Goal: Task Accomplishment & Management: Use online tool/utility

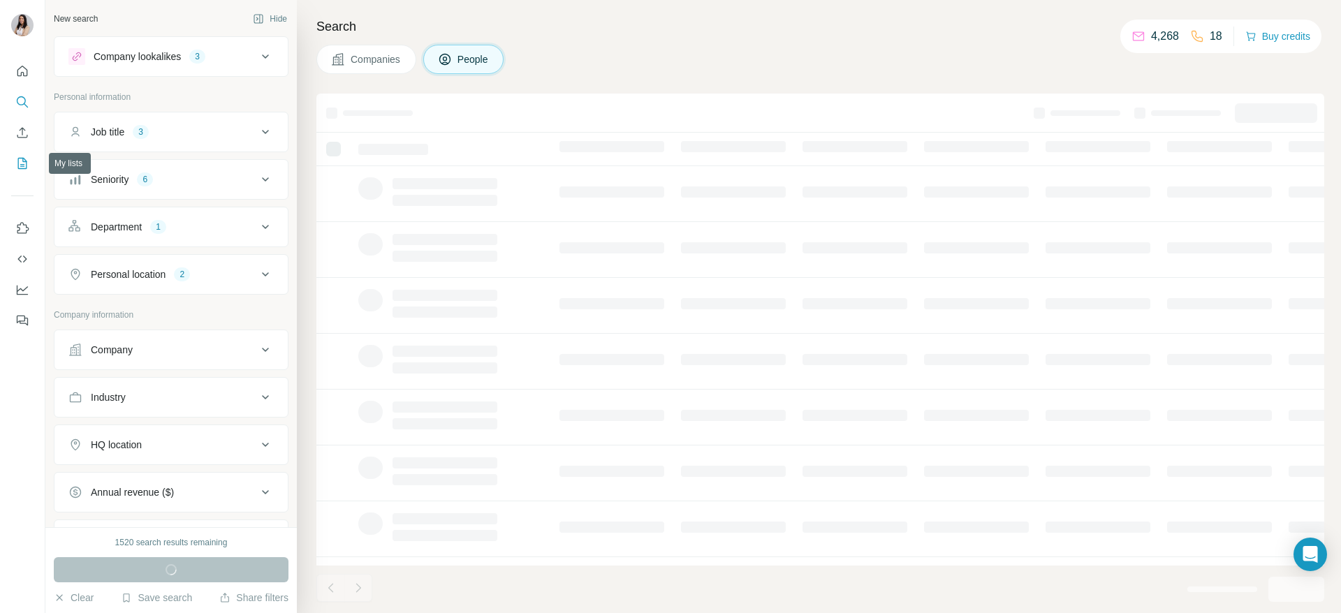
click at [27, 159] on icon "My lists" at bounding box center [22, 163] width 14 height 14
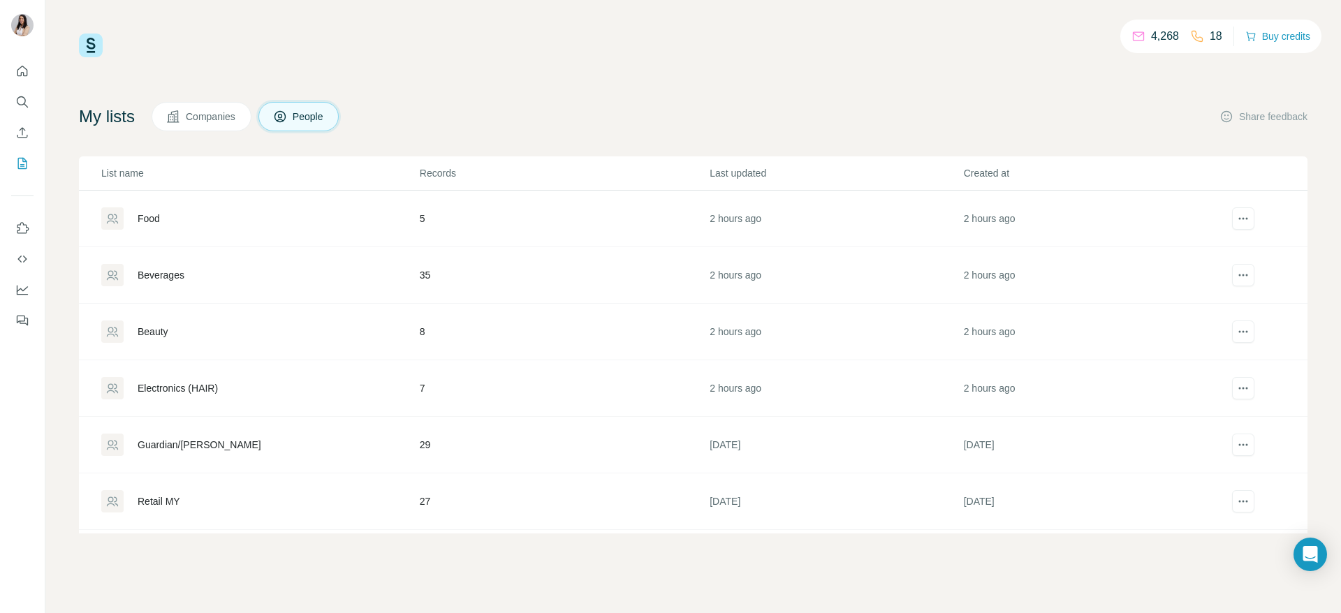
click at [157, 274] on div "Beverages" at bounding box center [161, 275] width 47 height 14
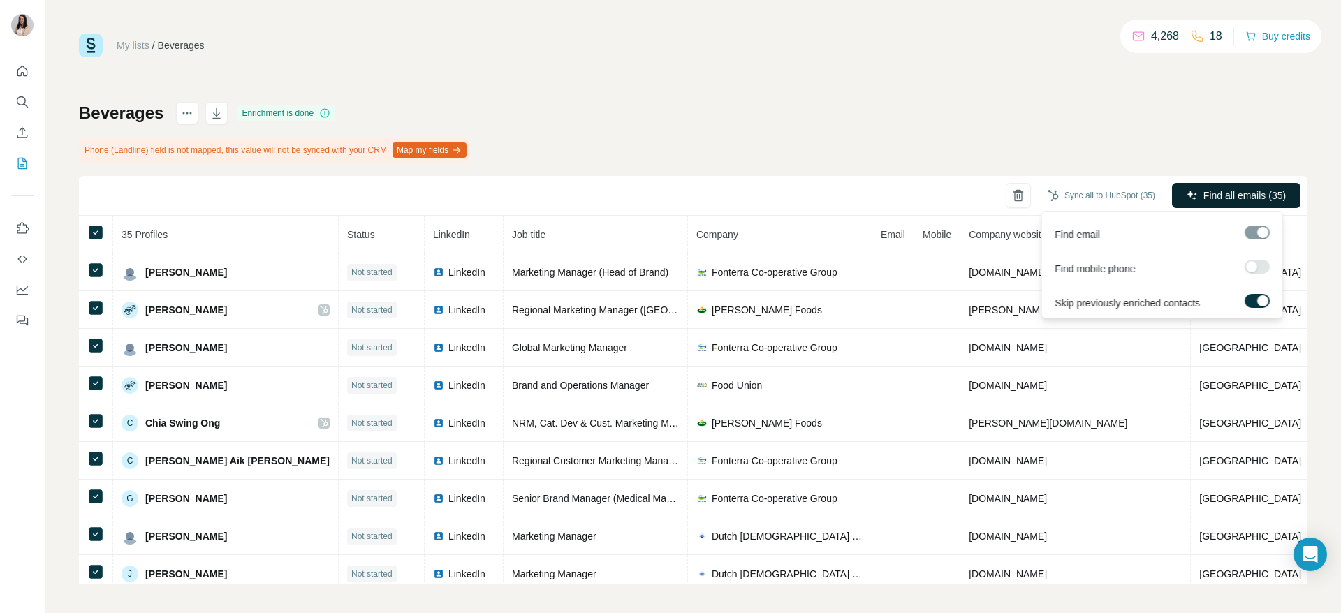
click at [1181, 192] on button "Find all emails (35)" at bounding box center [1236, 195] width 128 height 25
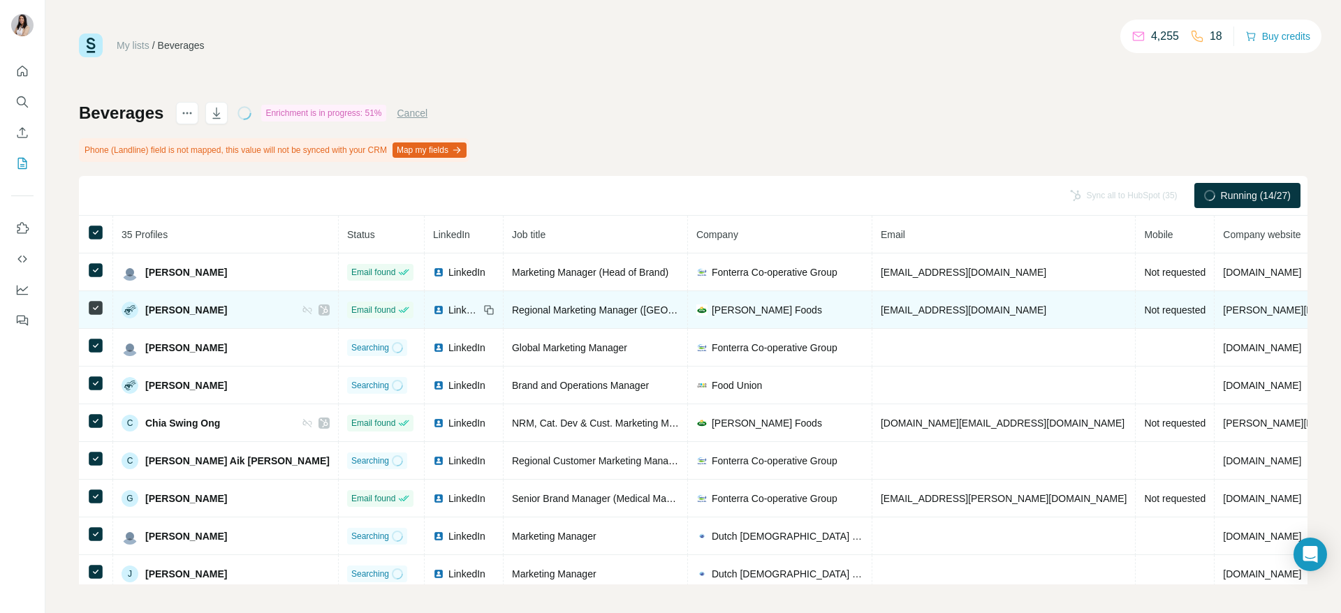
click at [320, 312] on icon at bounding box center [324, 309] width 8 height 11
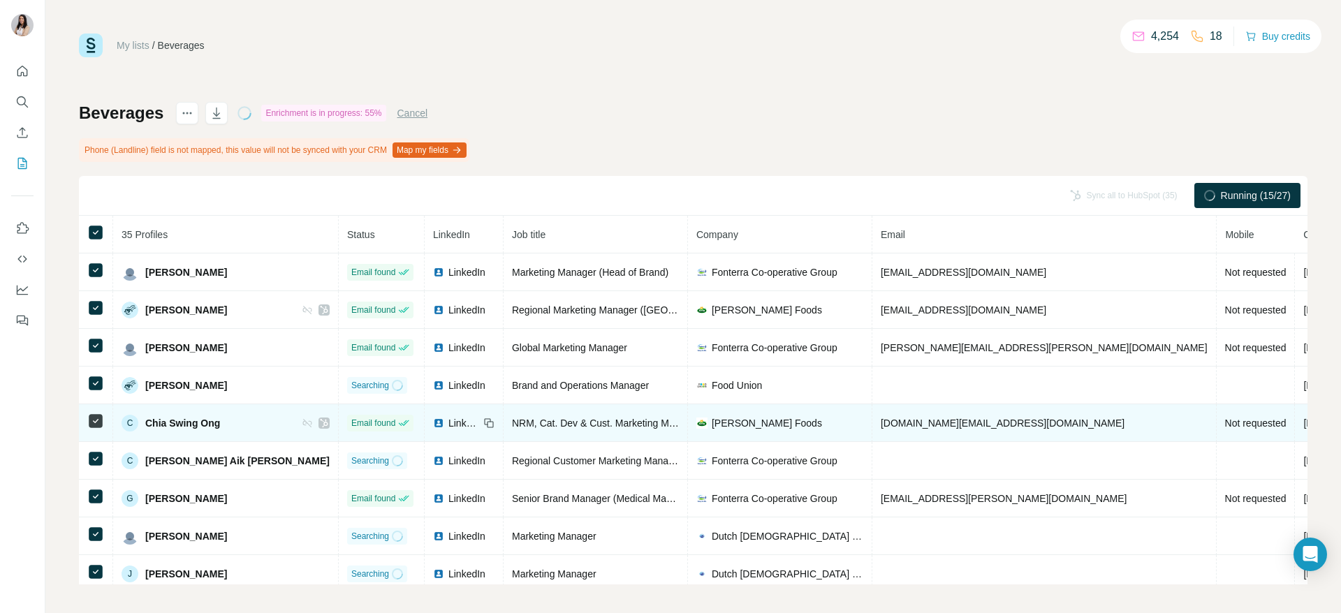
click at [320, 425] on icon at bounding box center [324, 423] width 8 height 11
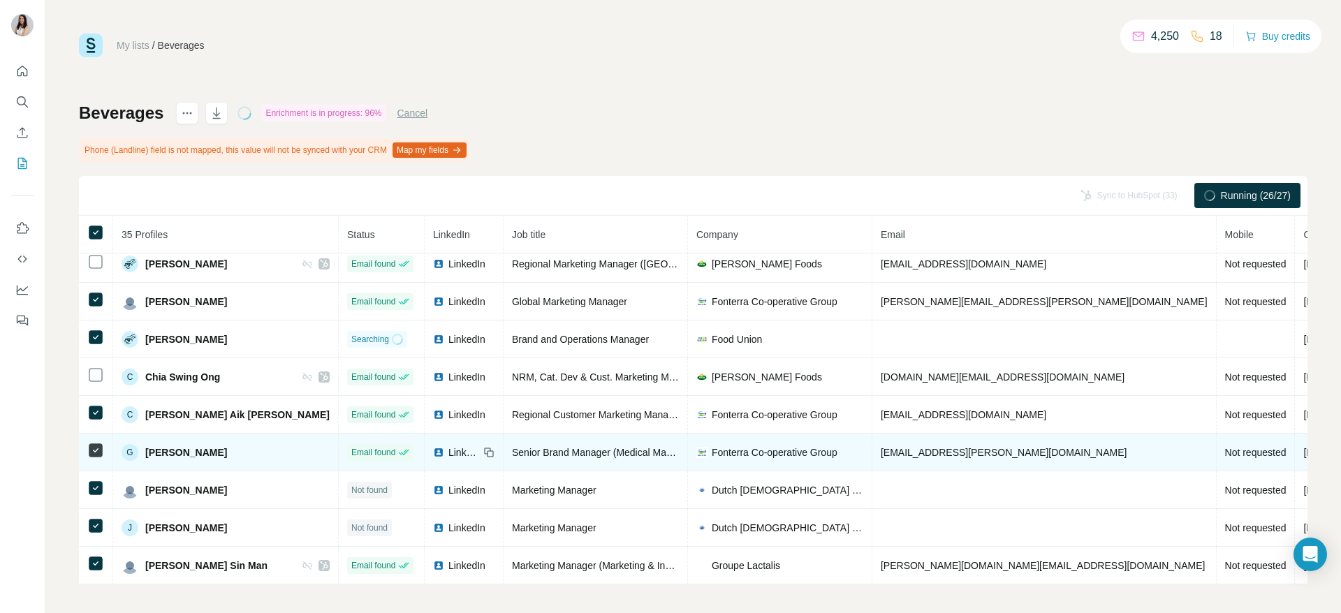
scroll to position [5, 0]
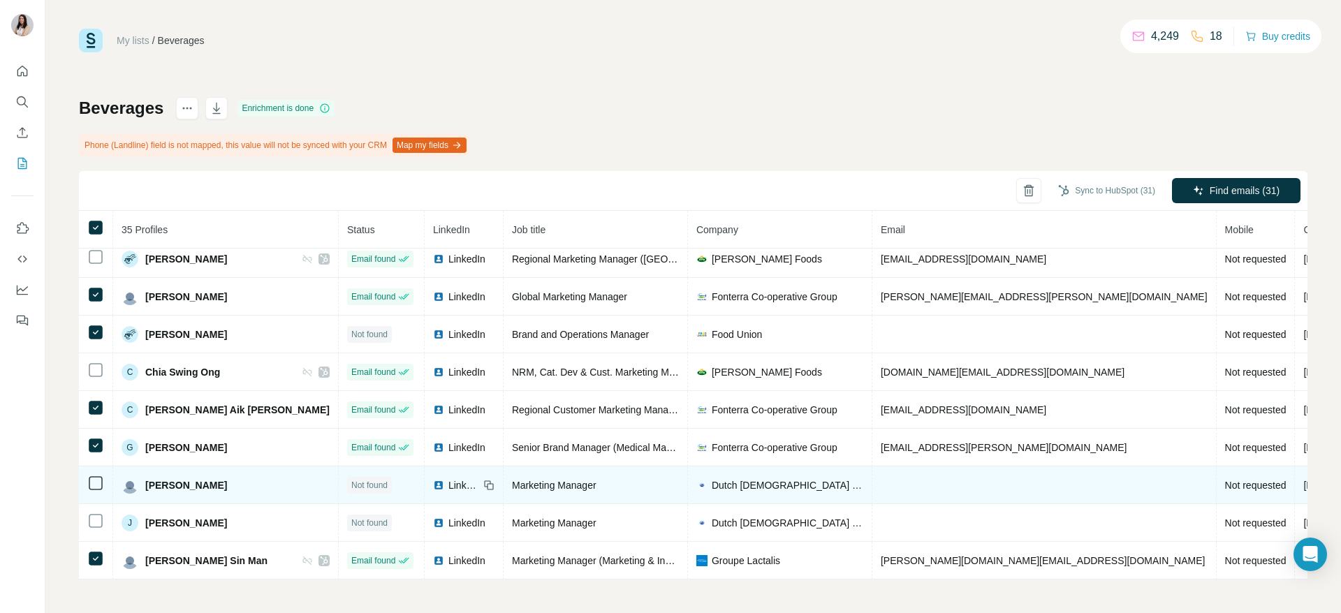
click at [433, 480] on img at bounding box center [438, 485] width 11 height 11
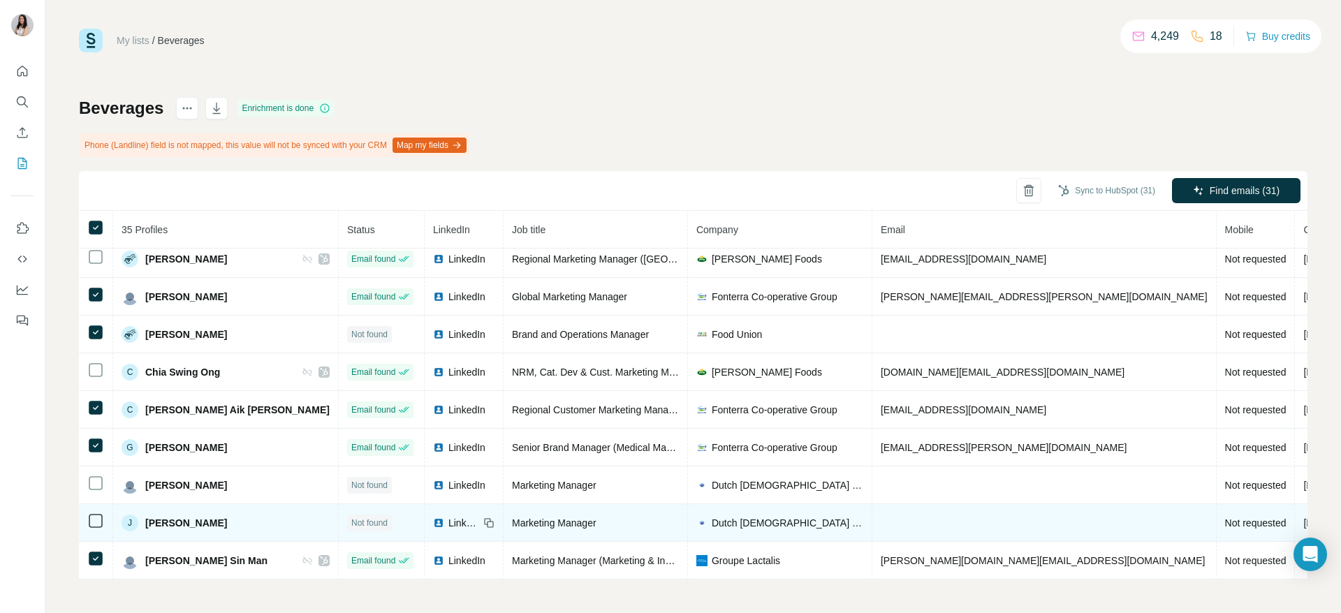
click at [433, 517] on img at bounding box center [438, 522] width 11 height 11
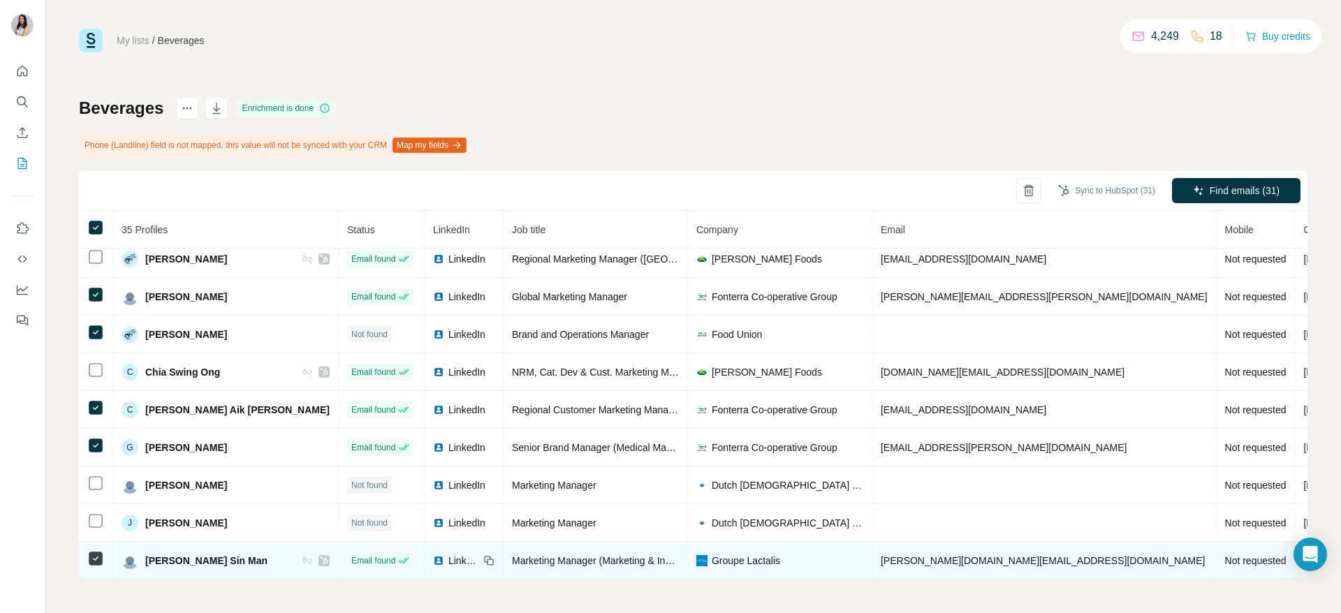
click at [320, 555] on icon at bounding box center [324, 560] width 8 height 11
click at [87, 549] on td at bounding box center [96, 561] width 34 height 38
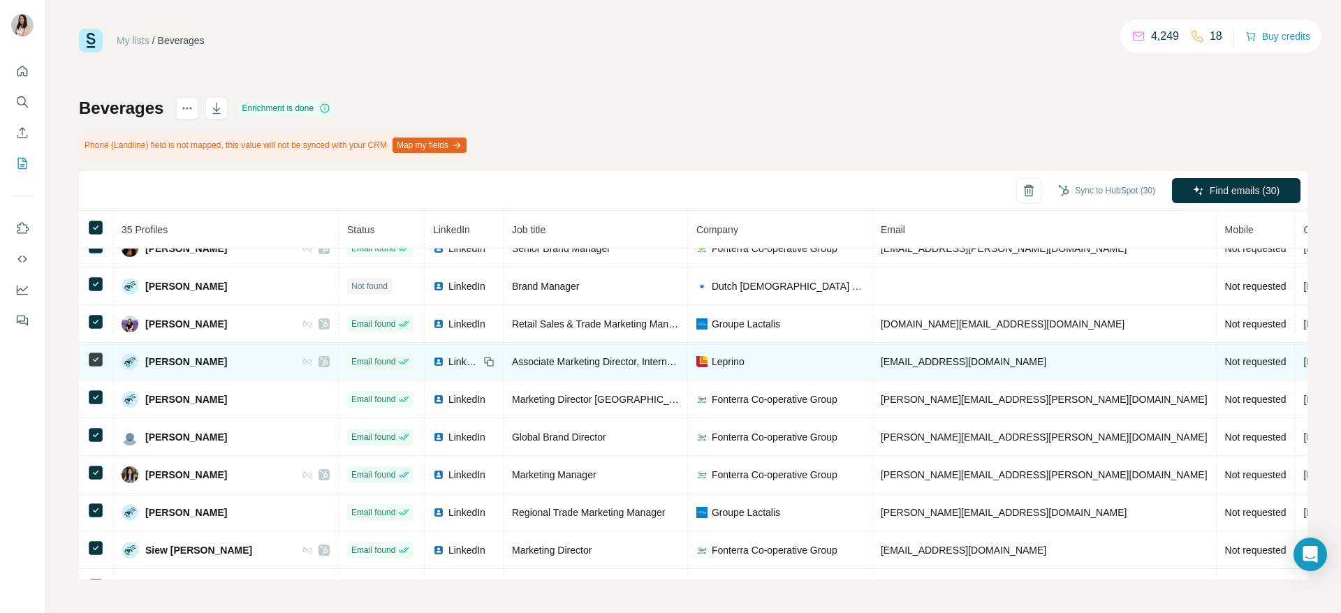
scroll to position [329, 0]
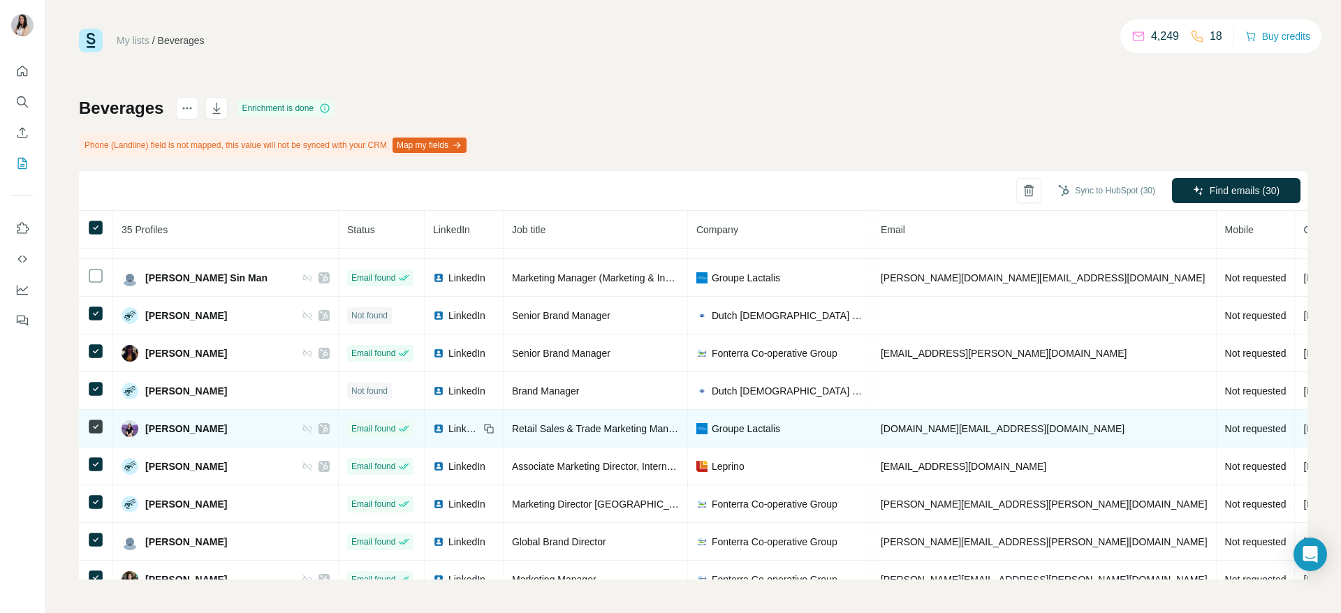
click at [88, 424] on icon at bounding box center [95, 426] width 17 height 17
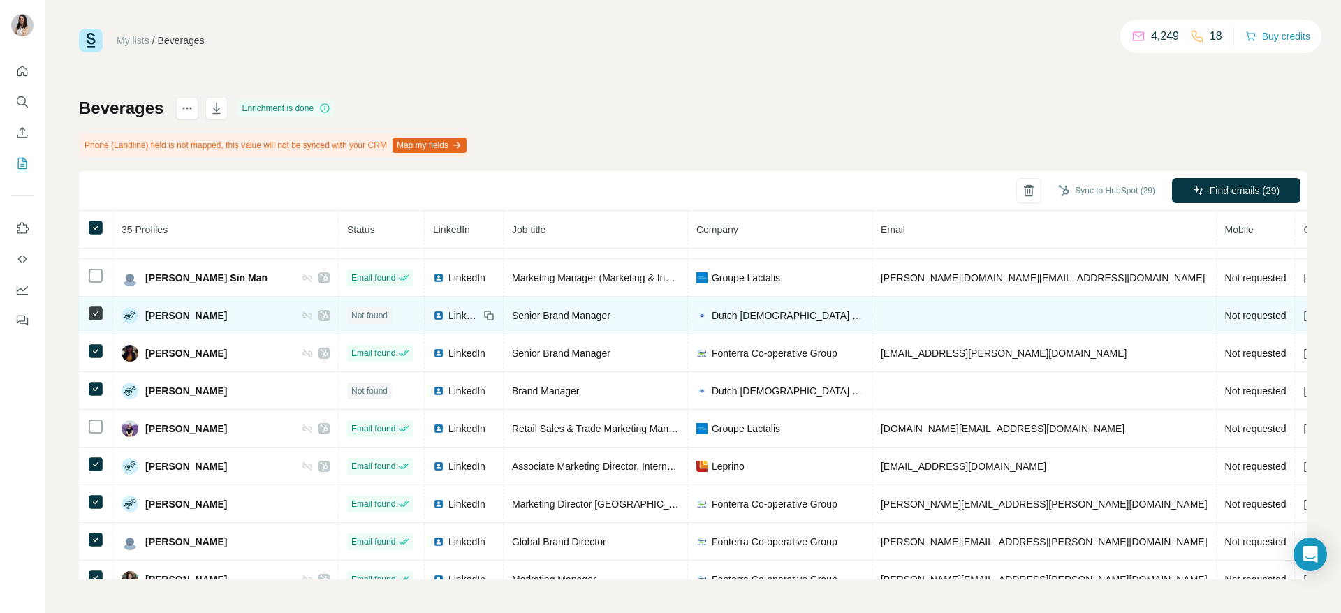
click at [318, 313] on div at bounding box center [323, 315] width 11 height 11
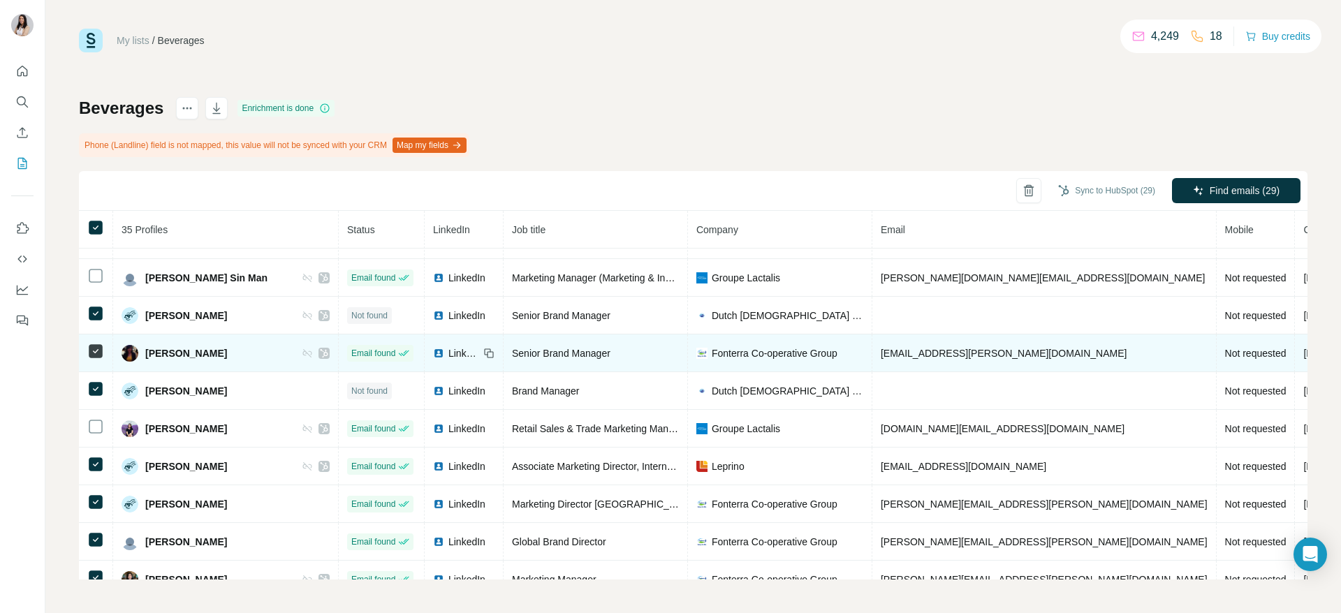
click at [320, 350] on icon at bounding box center [324, 353] width 8 height 11
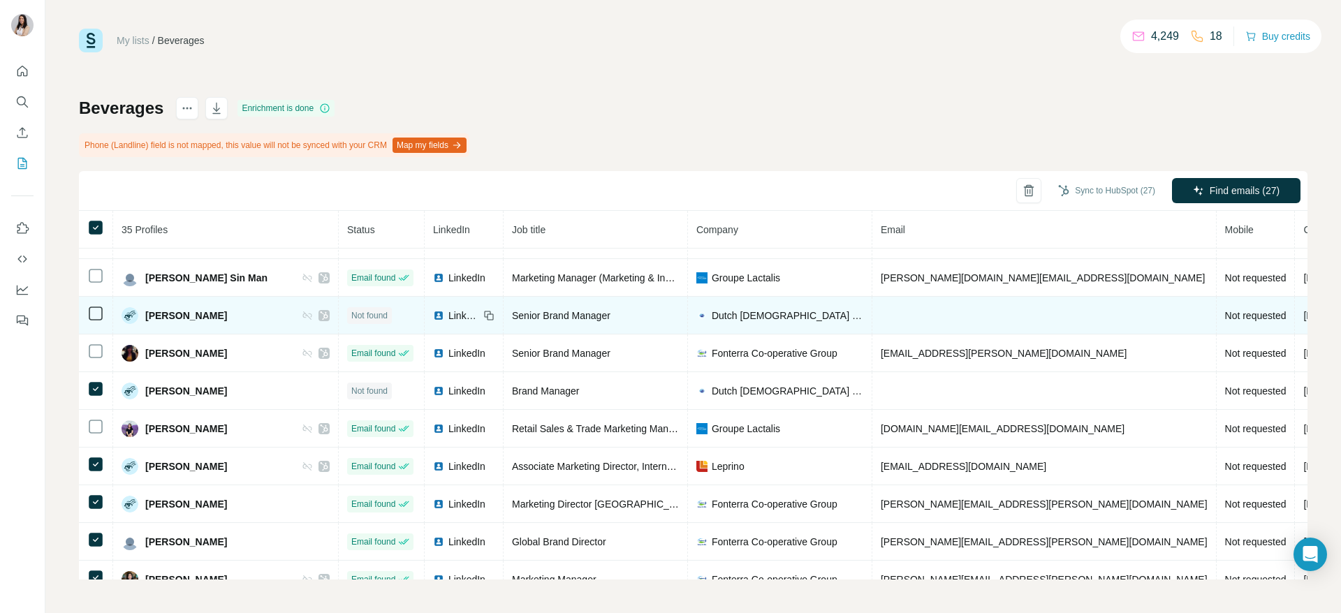
click at [433, 317] on img at bounding box center [438, 315] width 11 height 11
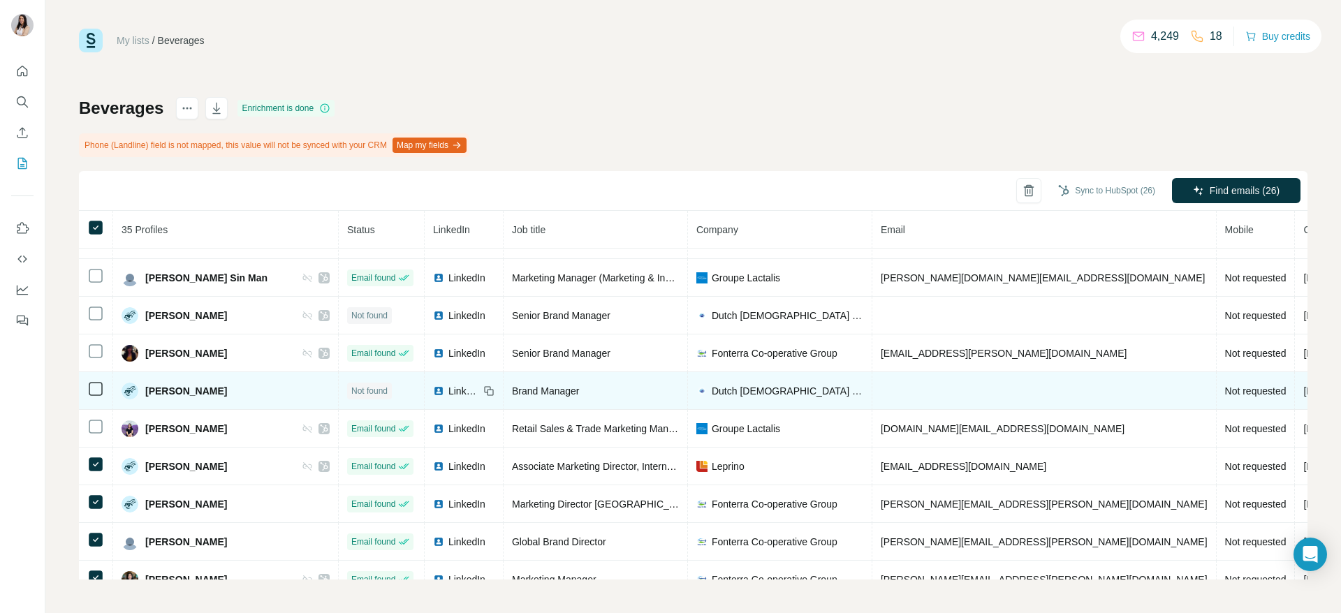
click at [433, 390] on img at bounding box center [438, 390] width 11 height 11
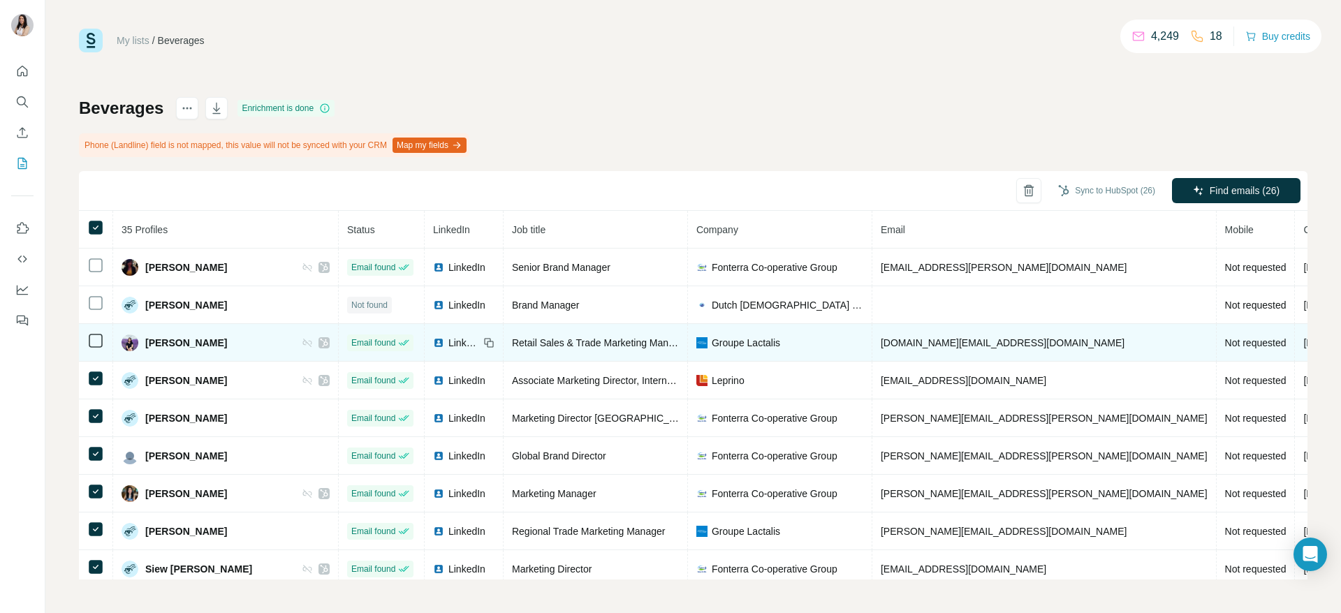
scroll to position [434, 0]
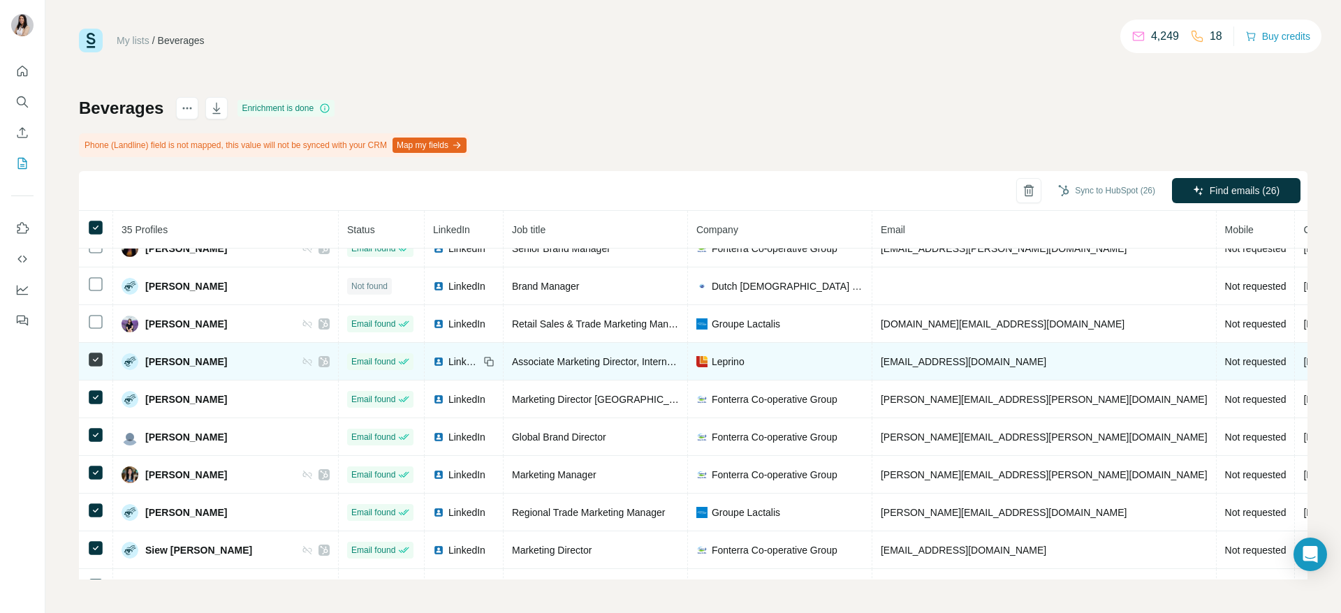
click at [318, 361] on div at bounding box center [323, 361] width 11 height 11
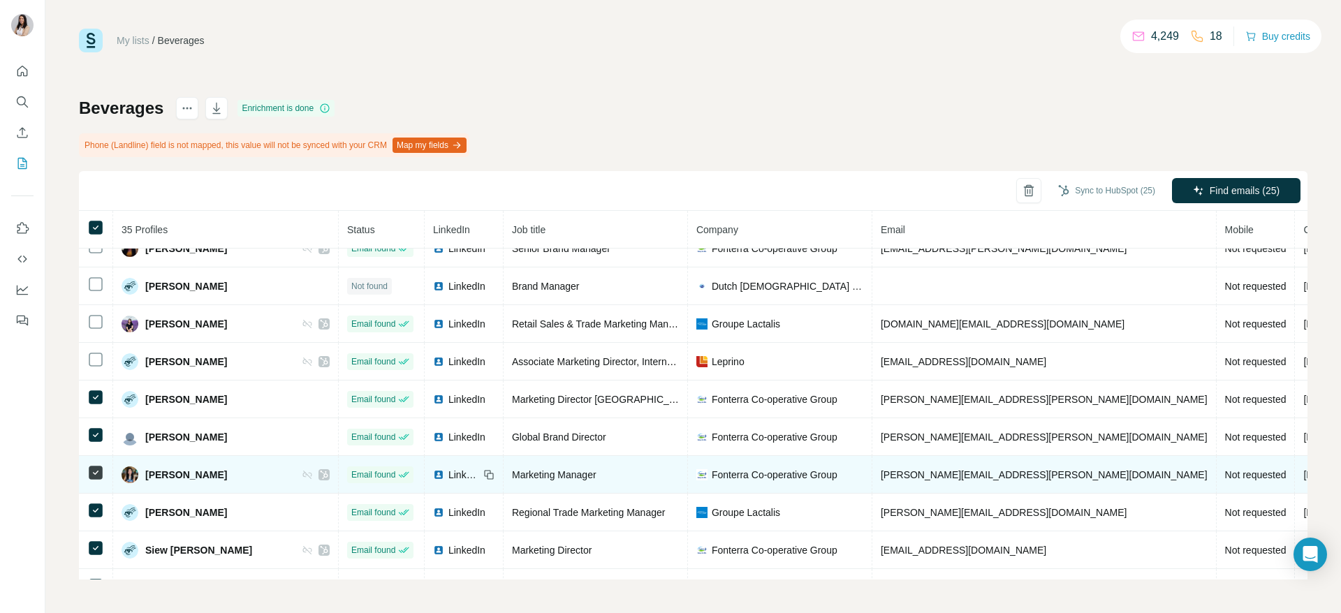
click at [320, 475] on icon at bounding box center [324, 475] width 8 height 8
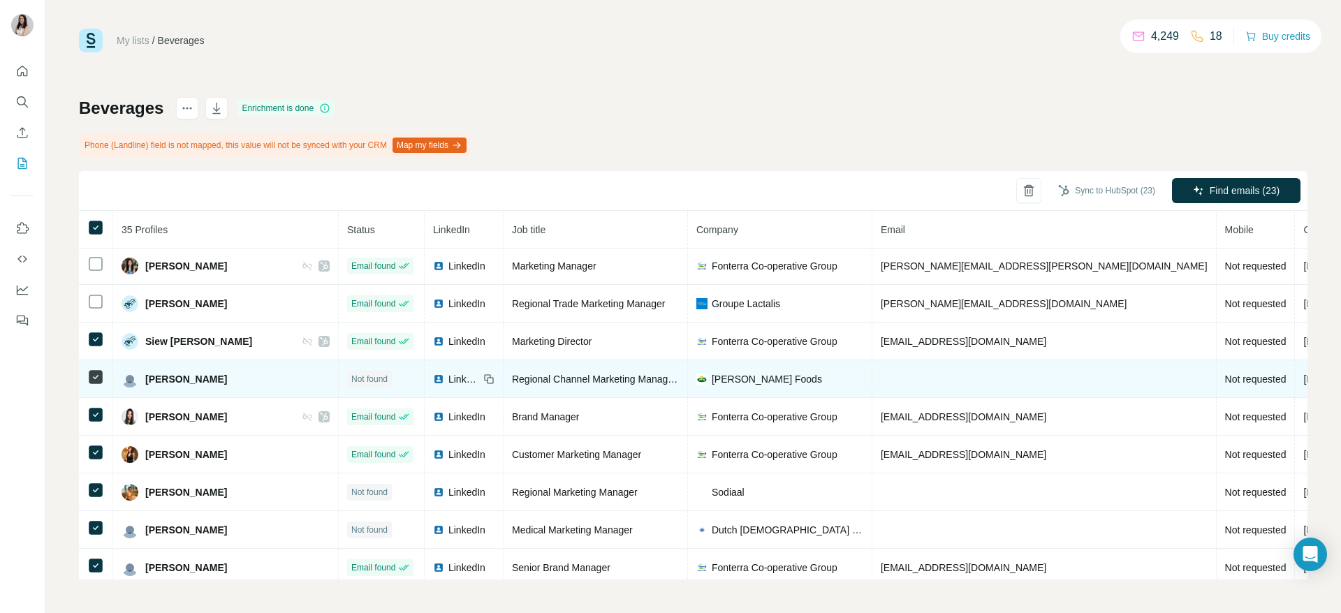
scroll to position [643, 0]
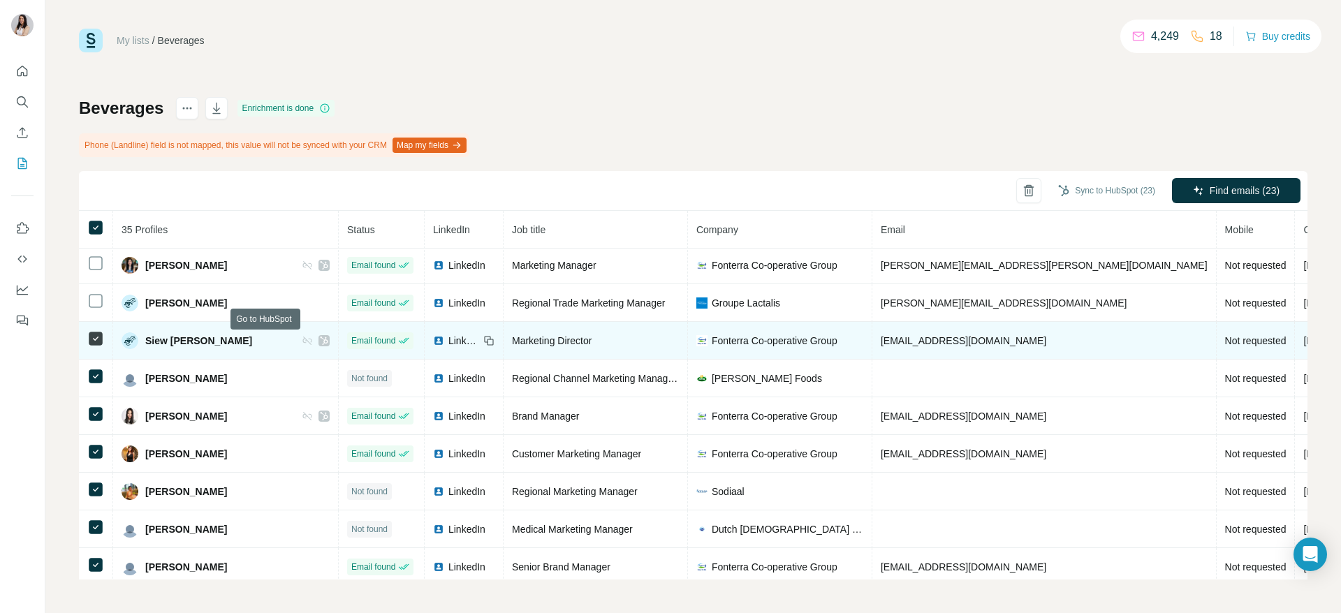
click at [320, 343] on icon at bounding box center [324, 340] width 8 height 11
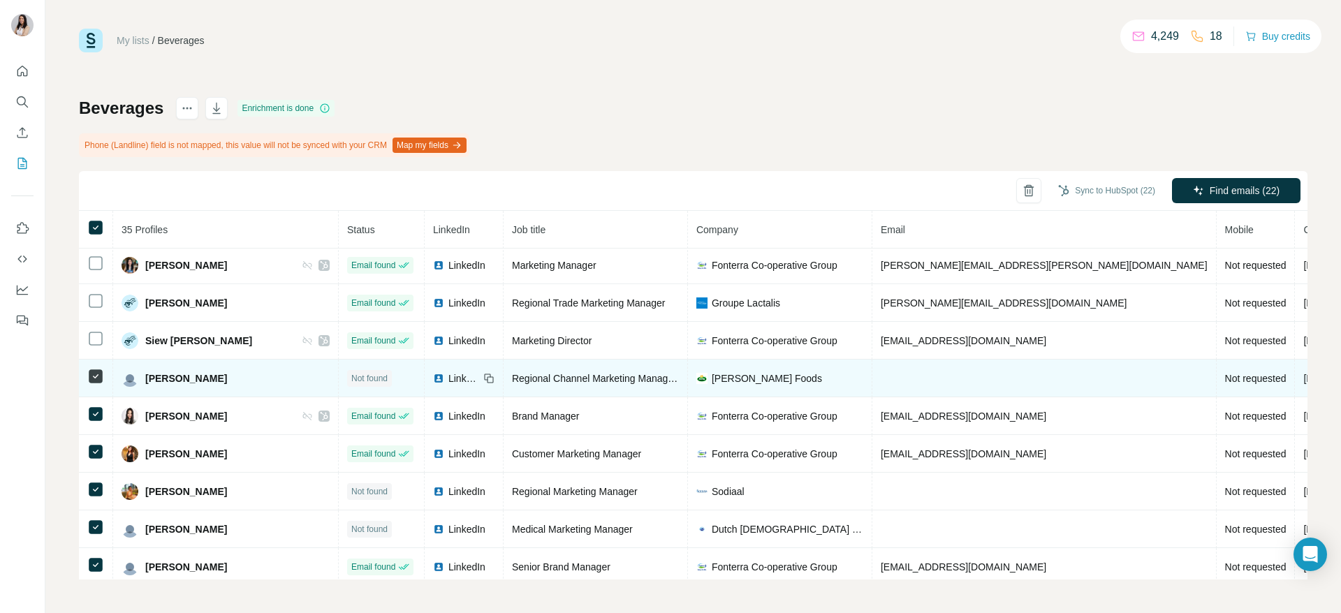
click at [433, 378] on img at bounding box center [438, 378] width 11 height 11
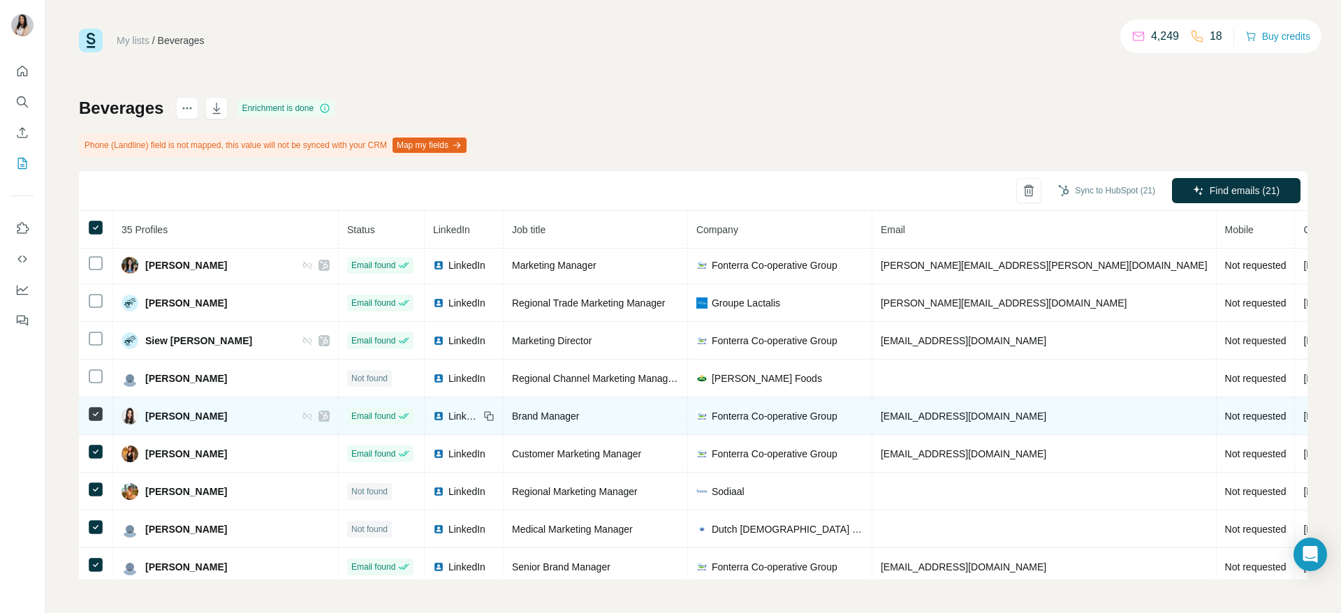
click at [320, 417] on icon at bounding box center [324, 416] width 8 height 11
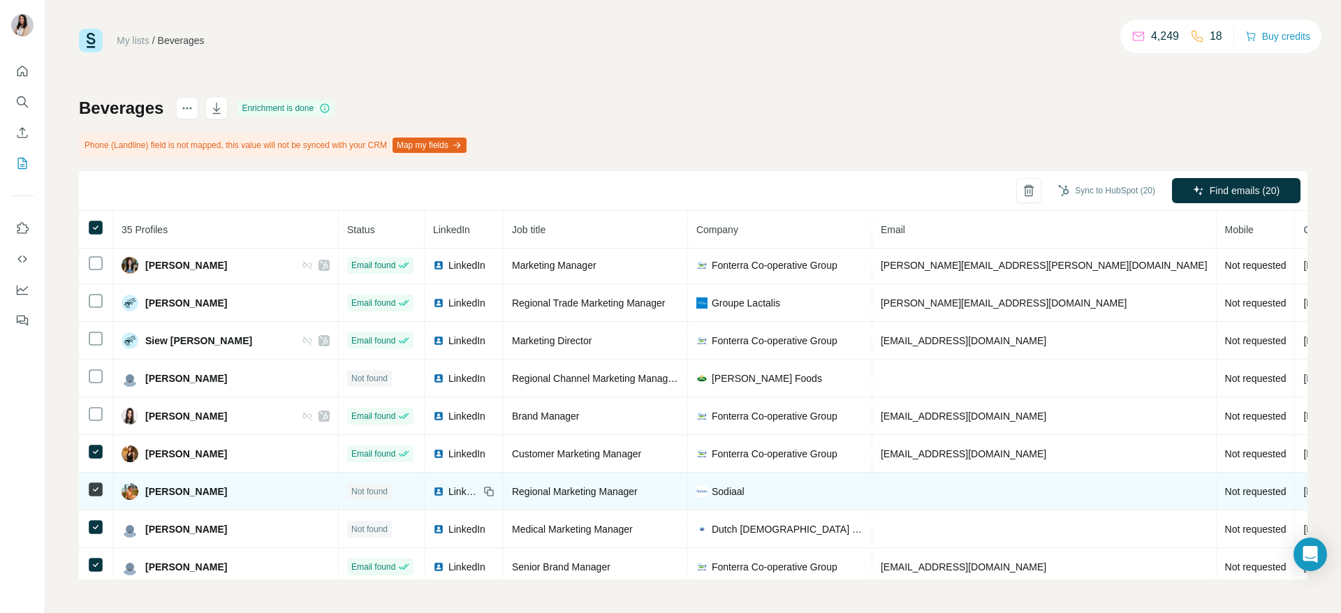
scroll to position [811, 0]
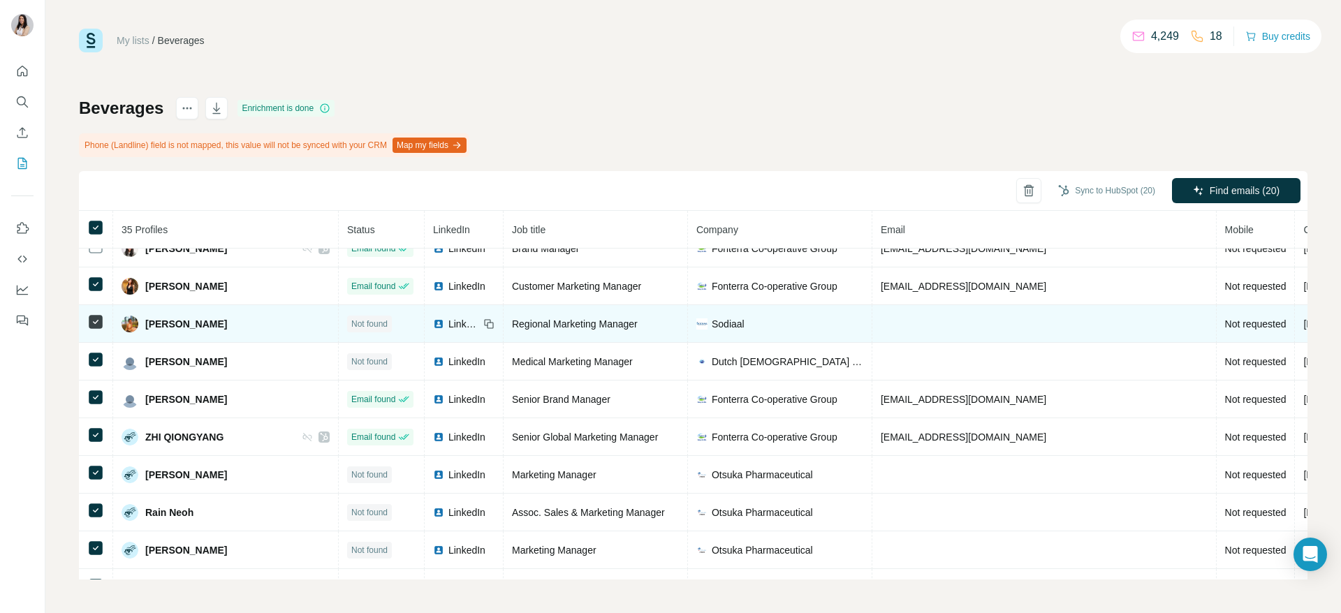
click at [433, 323] on img at bounding box center [438, 323] width 11 height 11
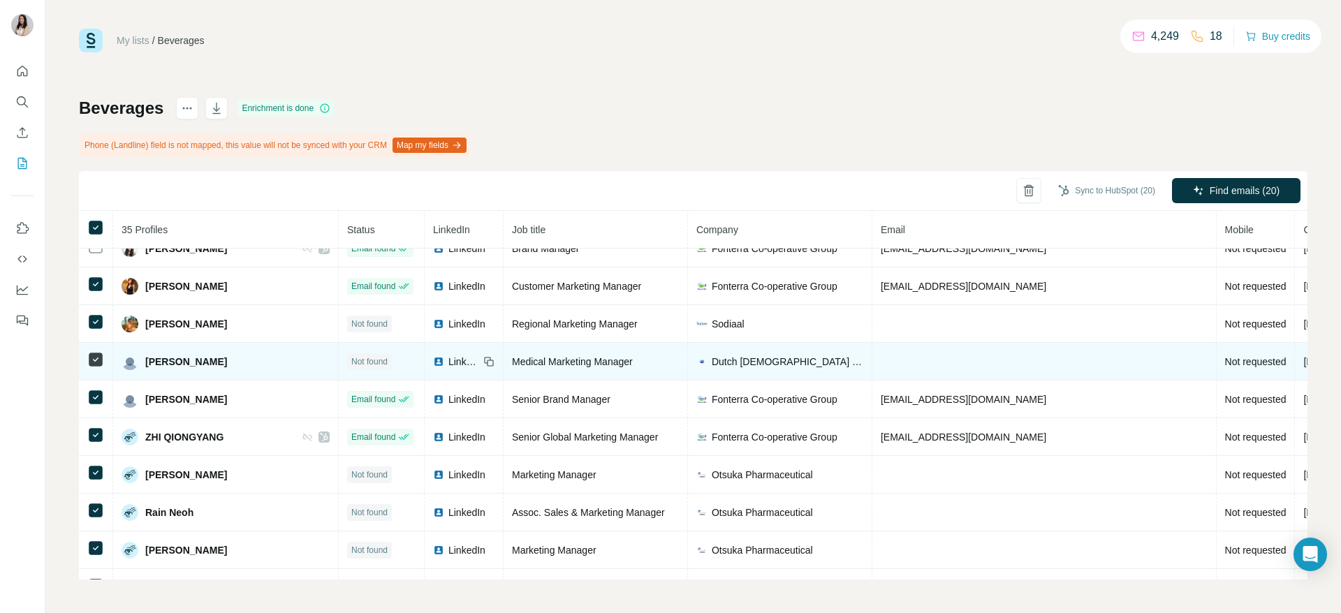
click at [433, 362] on img at bounding box center [438, 361] width 11 height 11
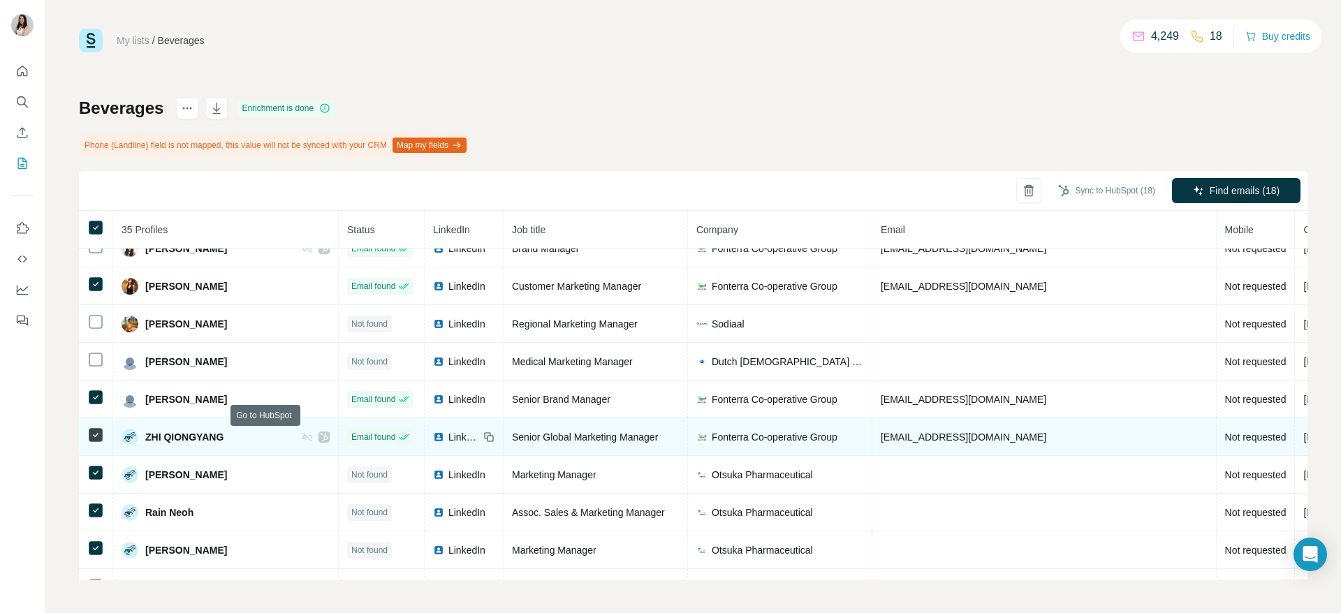
click at [320, 439] on icon at bounding box center [324, 437] width 8 height 8
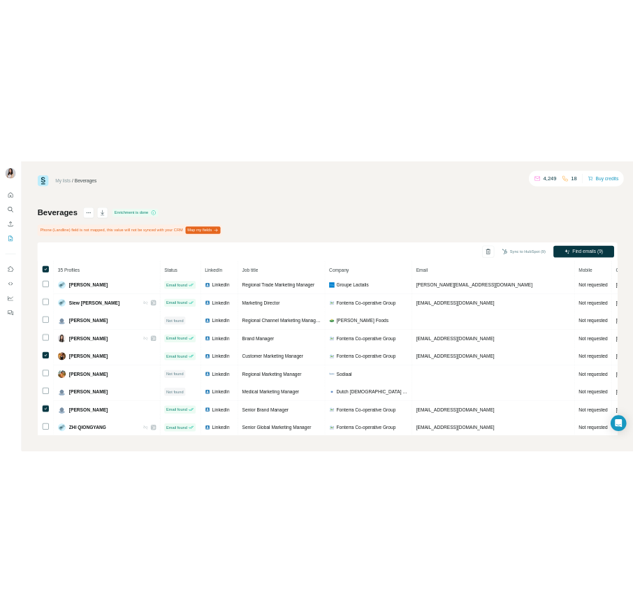
scroll to position [0, 0]
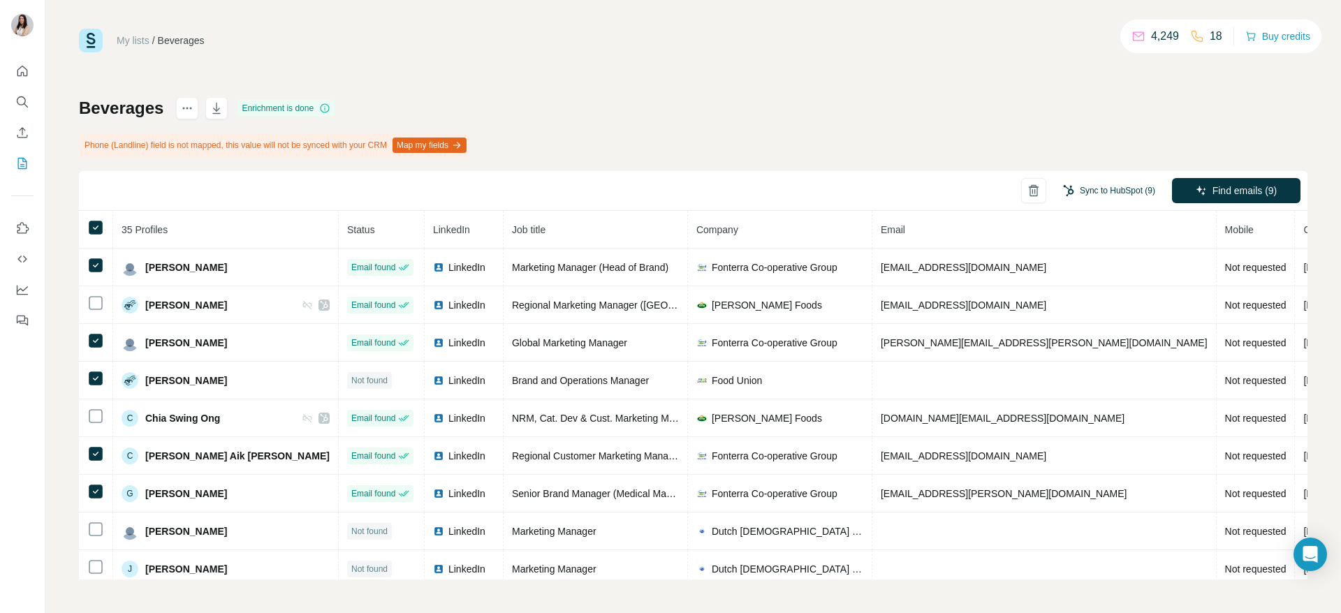
click at [1105, 186] on button "Sync to HubSpot (9)" at bounding box center [1109, 190] width 112 height 21
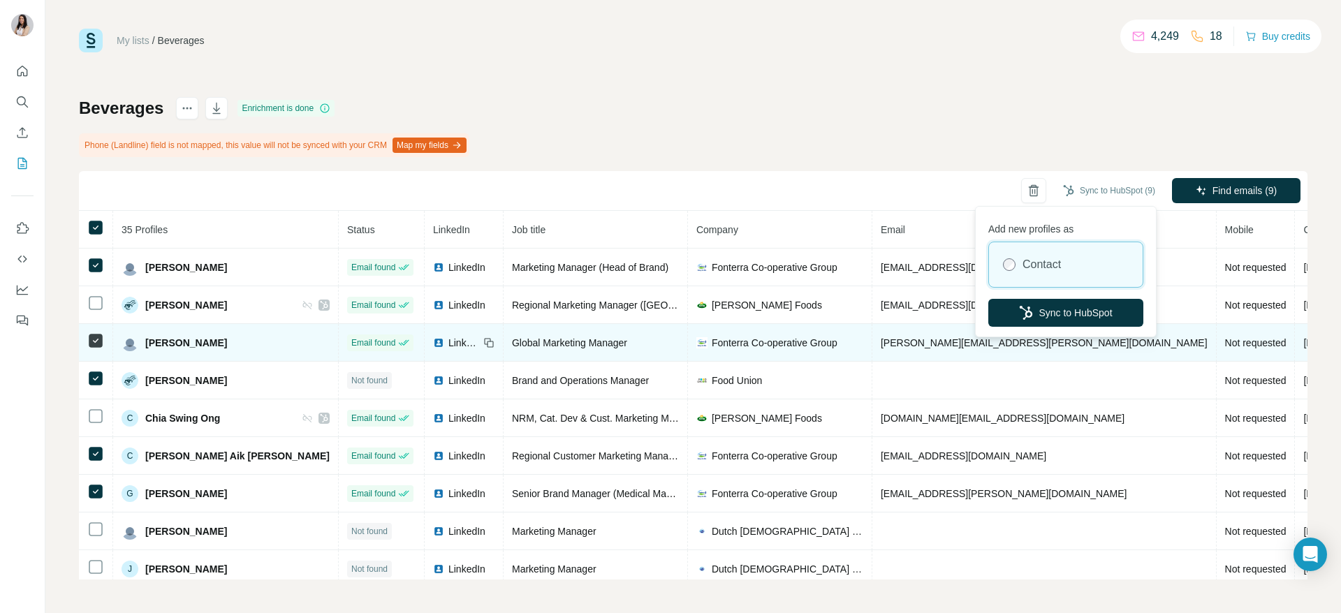
click at [1054, 306] on button "Sync to HubSpot" at bounding box center [1065, 313] width 155 height 28
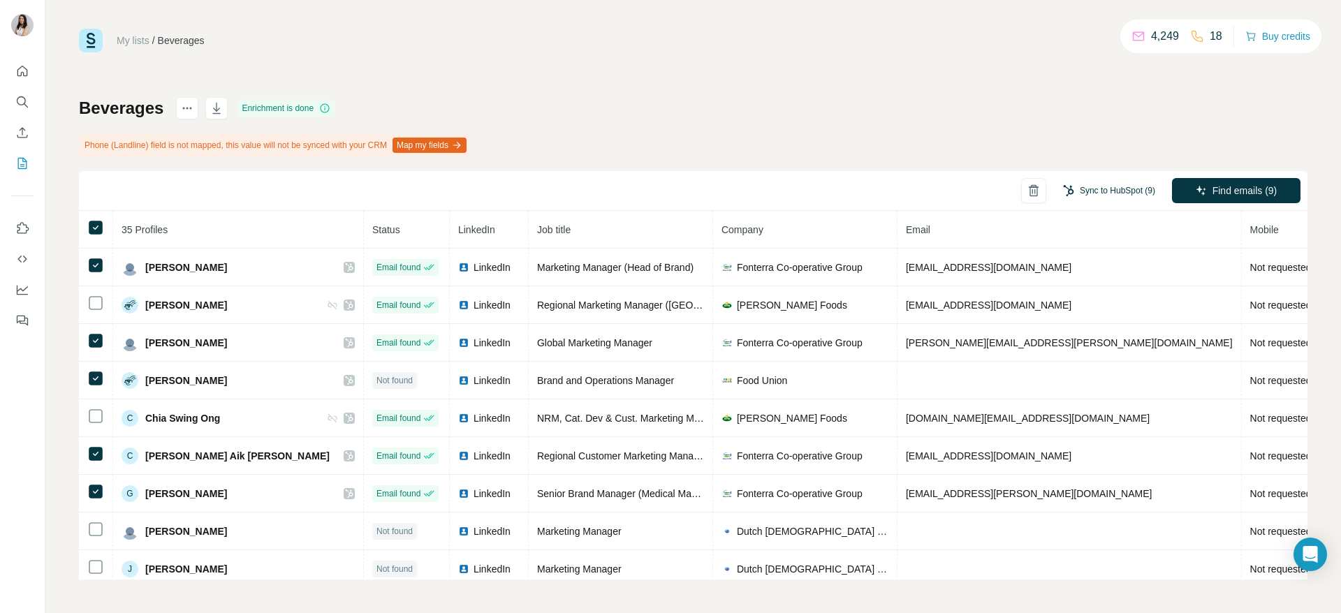
click at [1075, 198] on button "Sync to HubSpot (9)" at bounding box center [1109, 190] width 112 height 21
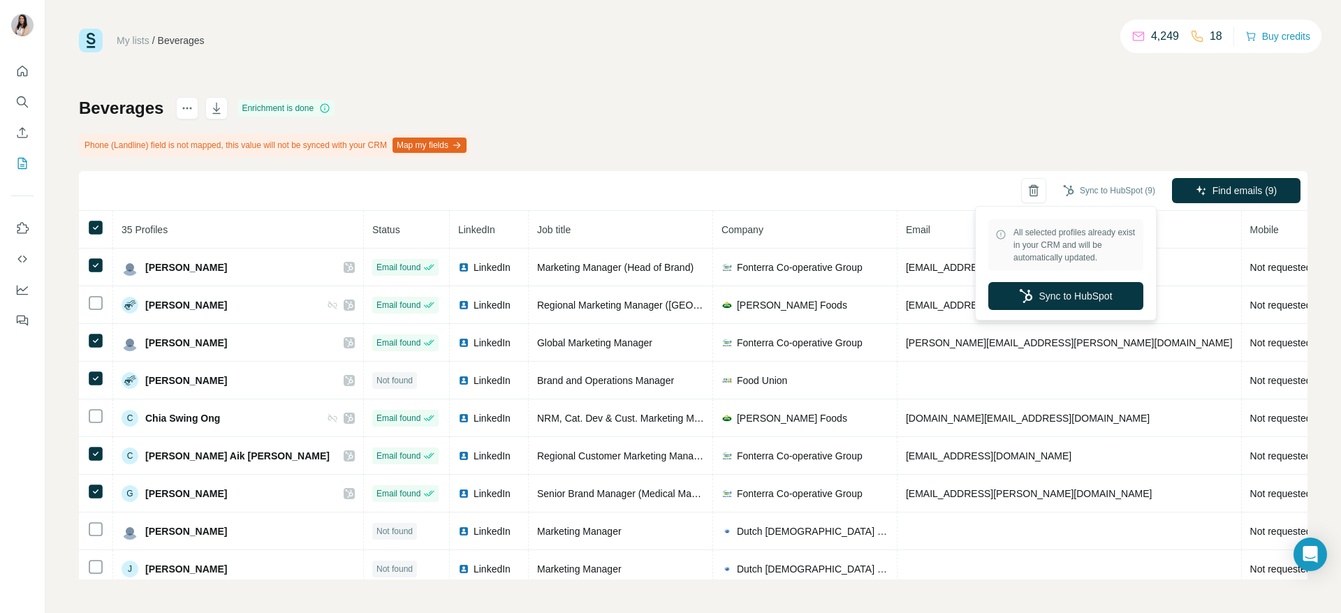
drag, startPoint x: 1055, startPoint y: 295, endPoint x: 860, endPoint y: 121, distance: 261.6
click at [1054, 294] on button "Sync to HubSpot" at bounding box center [1065, 296] width 155 height 28
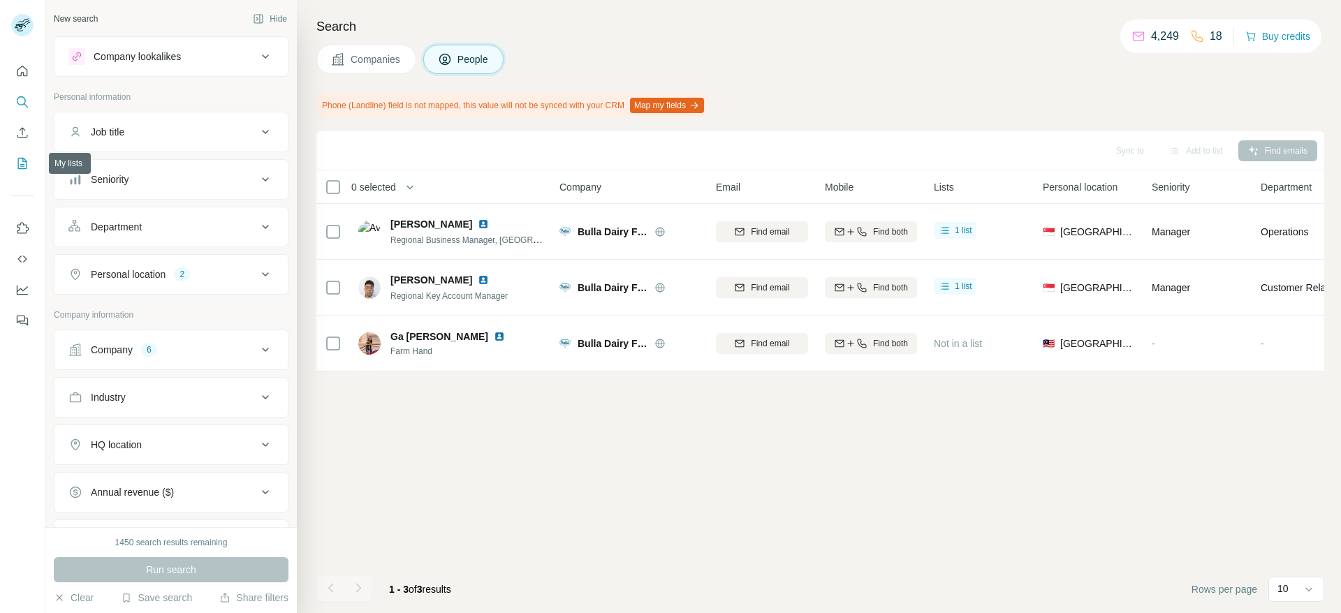
click at [24, 164] on icon "My lists" at bounding box center [23, 162] width 7 height 9
